Goal: Find specific page/section: Find specific page/section

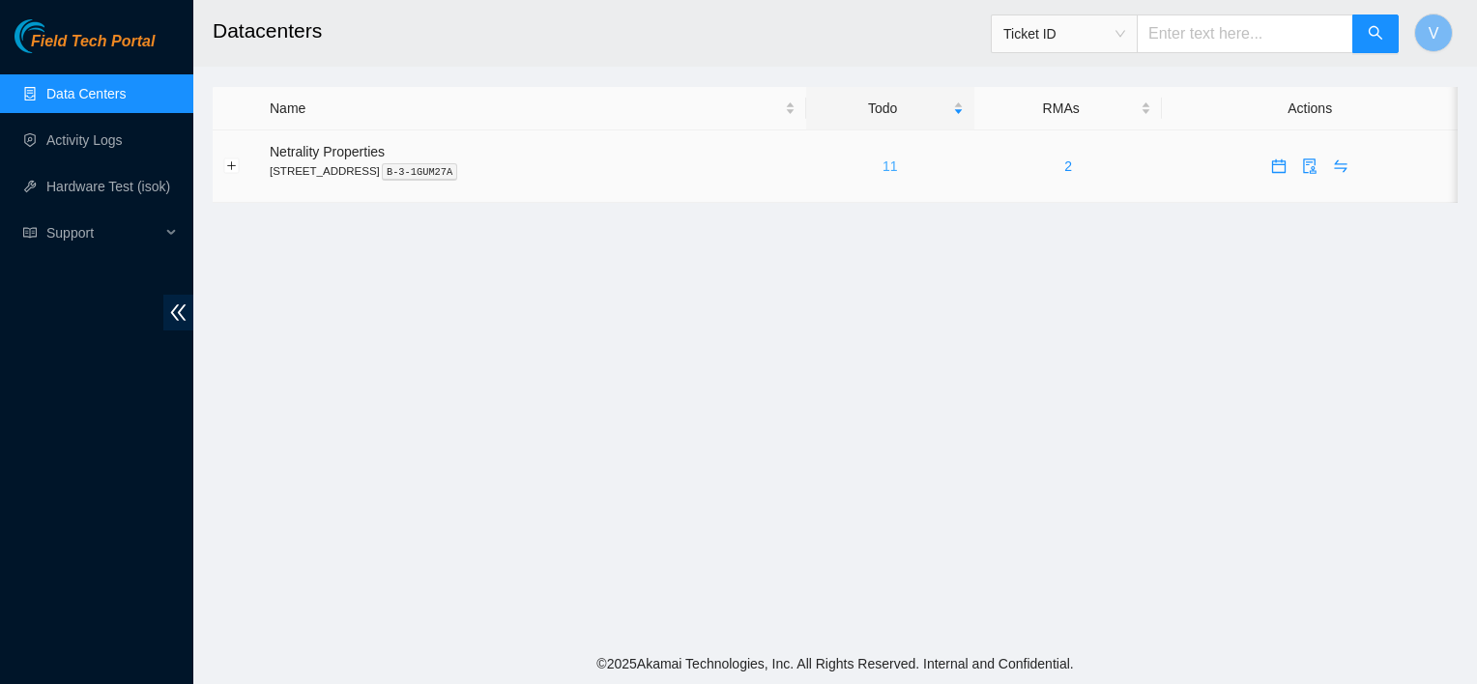
click at [898, 158] on link "11" at bounding box center [889, 165] width 15 height 15
